Goal: Task Accomplishment & Management: Complete application form

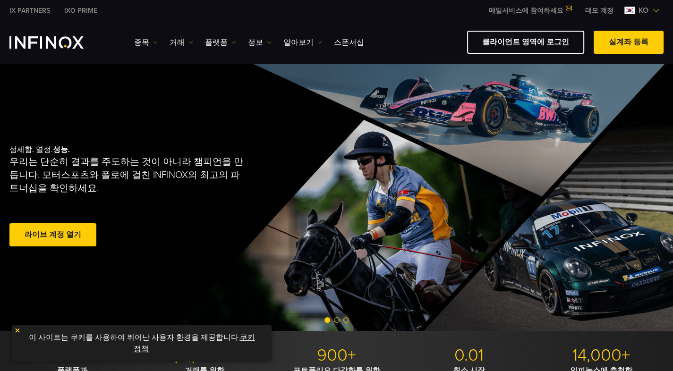
click at [68, 237] on link "라이브 계정 열기" at bounding box center [52, 234] width 87 height 23
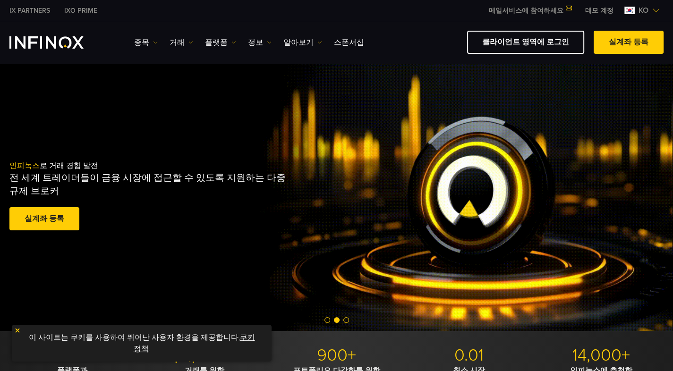
click at [425, 265] on div "인피녹스 로 거래 경험 발전 전 세계 트레이더들이 금융 시장에 접근할 수 있도록 지원하는 다중 규제 브로커 실계좌 등록 훌륭해요. - 515개…" at bounding box center [336, 197] width 673 height 268
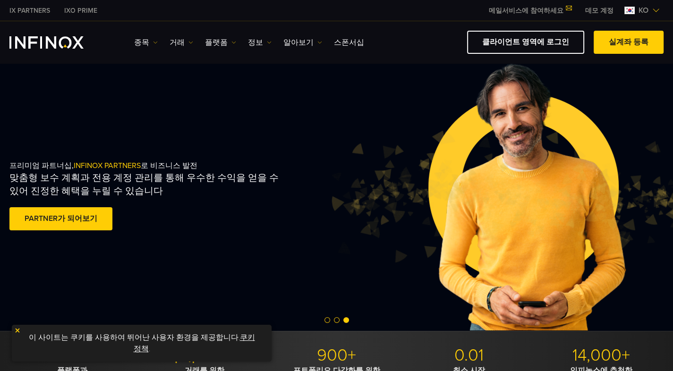
click at [389, 234] on img at bounding box center [526, 197] width 397 height 132
click at [56, 220] on link "PARTNER가 되어보기" at bounding box center [60, 218] width 103 height 23
click at [534, 44] on link "클라이언트 영역에 로그인" at bounding box center [525, 42] width 117 height 23
